Goal: Task Accomplishment & Management: Use online tool/utility

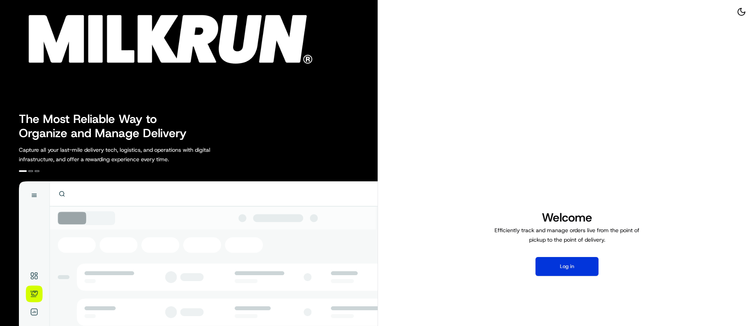
click at [555, 273] on button "Log in" at bounding box center [566, 266] width 63 height 19
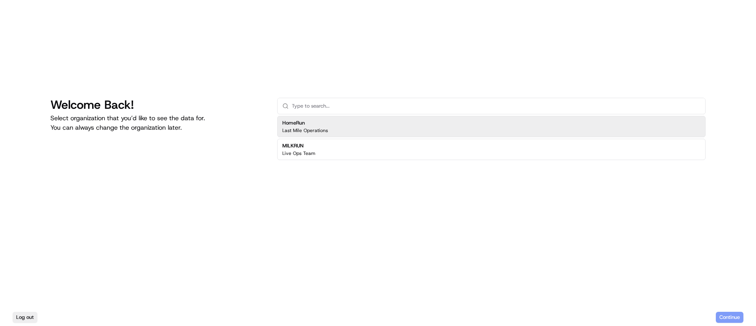
click at [295, 126] on div "HomeRun Last Mile Operations" at bounding box center [305, 126] width 46 height 14
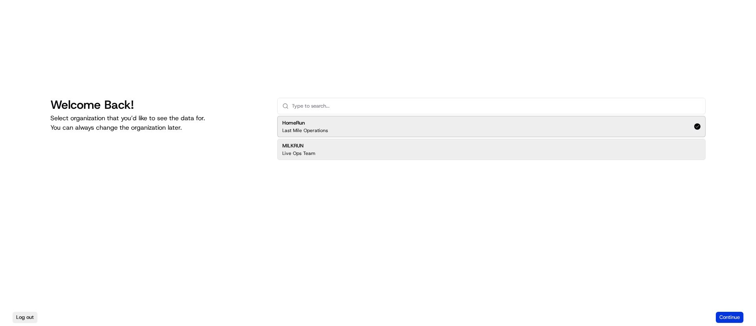
click at [724, 313] on button "Continue" at bounding box center [730, 316] width 28 height 11
